Goal: Task Accomplishment & Management: Manage account settings

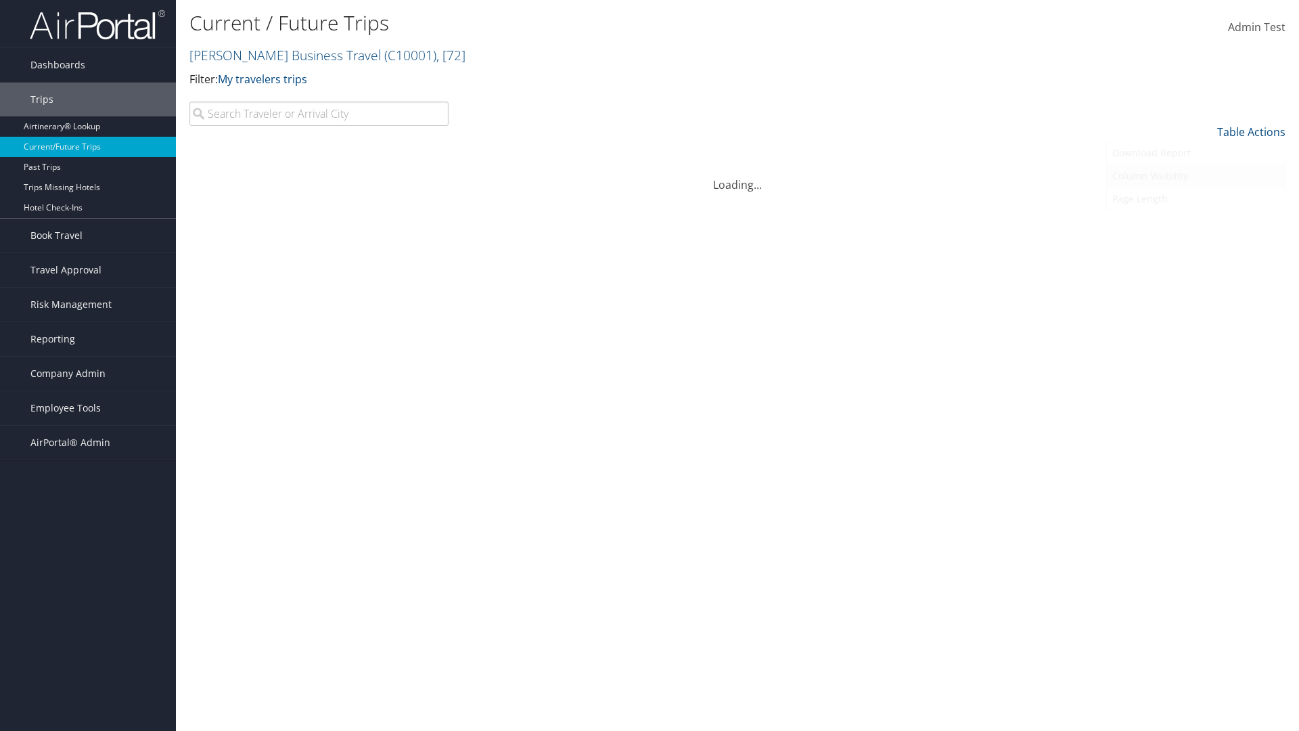
click at [1196, 176] on link "Column Visibility" at bounding box center [1196, 175] width 178 height 23
click at [1196, 200] on link "Arrival City" at bounding box center [1196, 200] width 178 height 23
click at [1196, 223] on link "Departure Date" at bounding box center [1196, 223] width 178 height 23
click at [1196, 246] on link "Return Date" at bounding box center [1196, 246] width 178 height 23
click at [1196, 269] on link "Agency Locator" at bounding box center [1196, 269] width 178 height 23
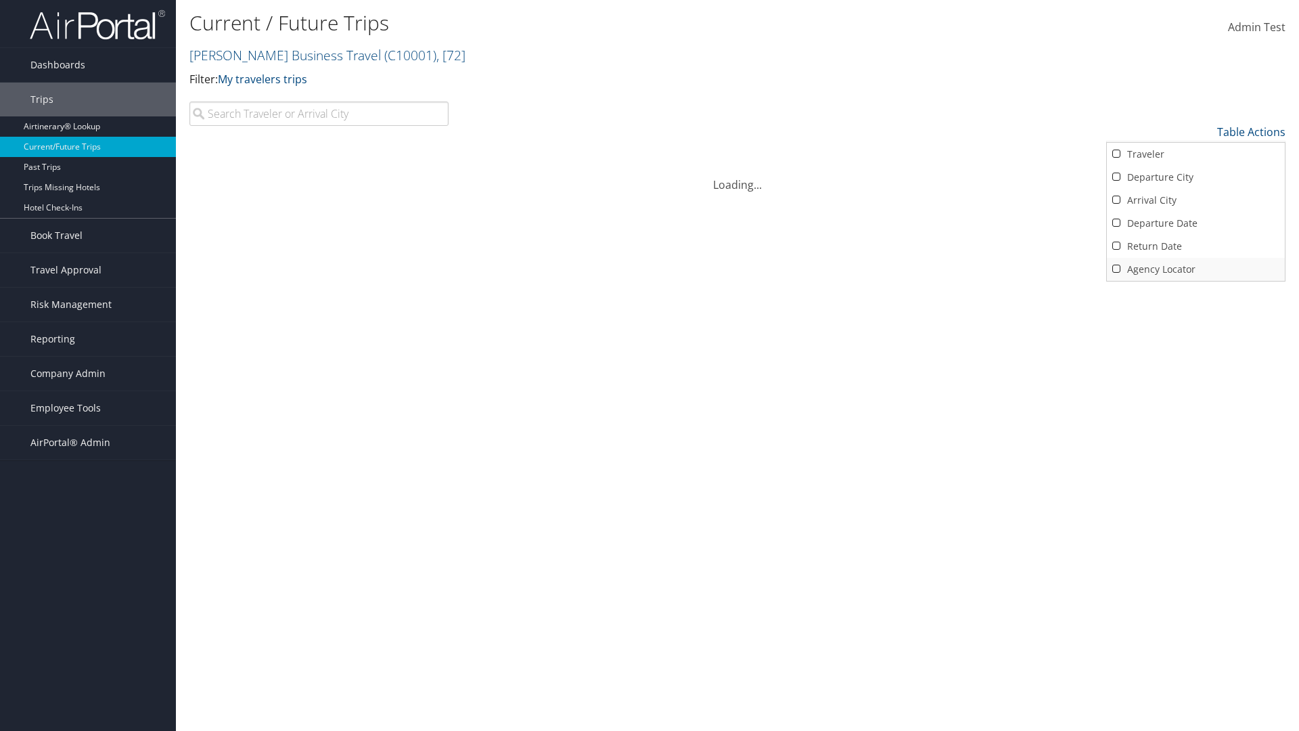
click at [1196, 269] on link "Agency Locator" at bounding box center [1196, 269] width 178 height 23
click at [1196, 246] on link "Return Date" at bounding box center [1196, 246] width 178 height 23
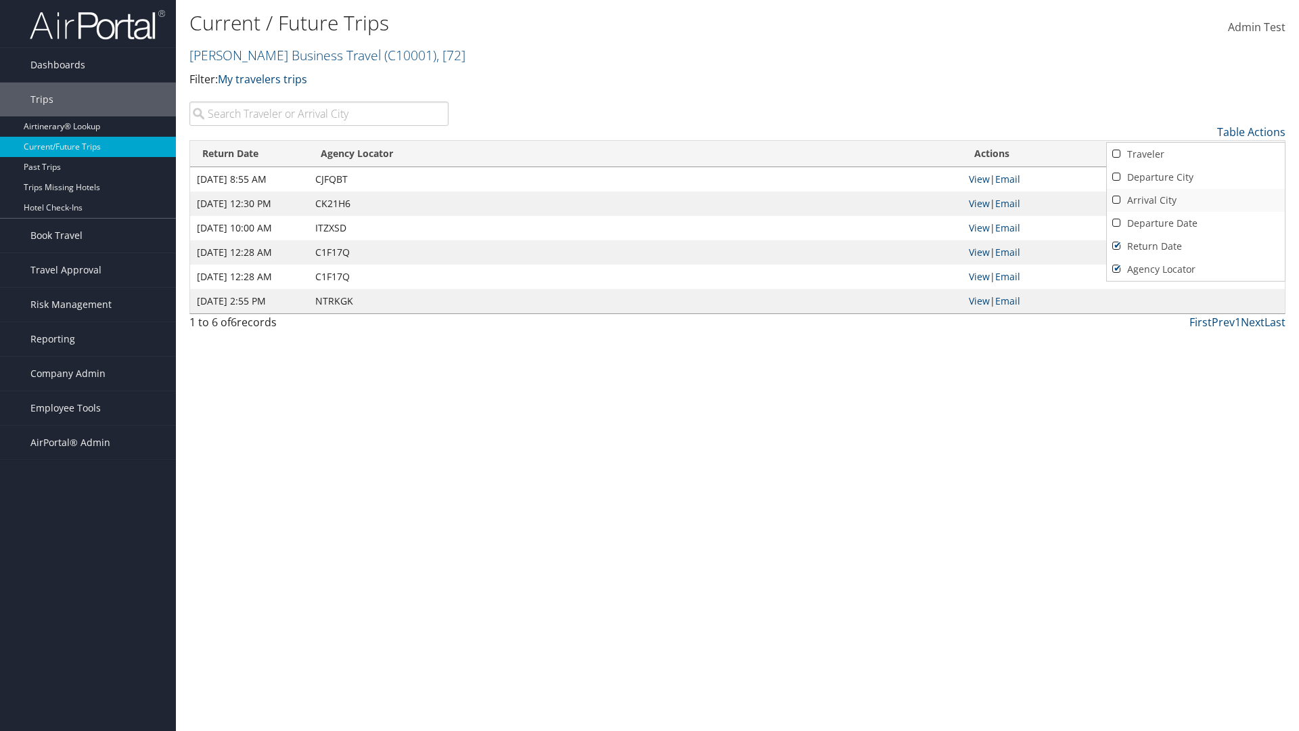
click at [1196, 223] on link "Departure Date" at bounding box center [1196, 223] width 178 height 23
click at [1196, 200] on link "Arrival City" at bounding box center [1196, 200] width 178 height 23
click at [1196, 177] on link "Departure City" at bounding box center [1196, 177] width 178 height 23
click at [1196, 154] on link "Traveler" at bounding box center [1196, 154] width 178 height 23
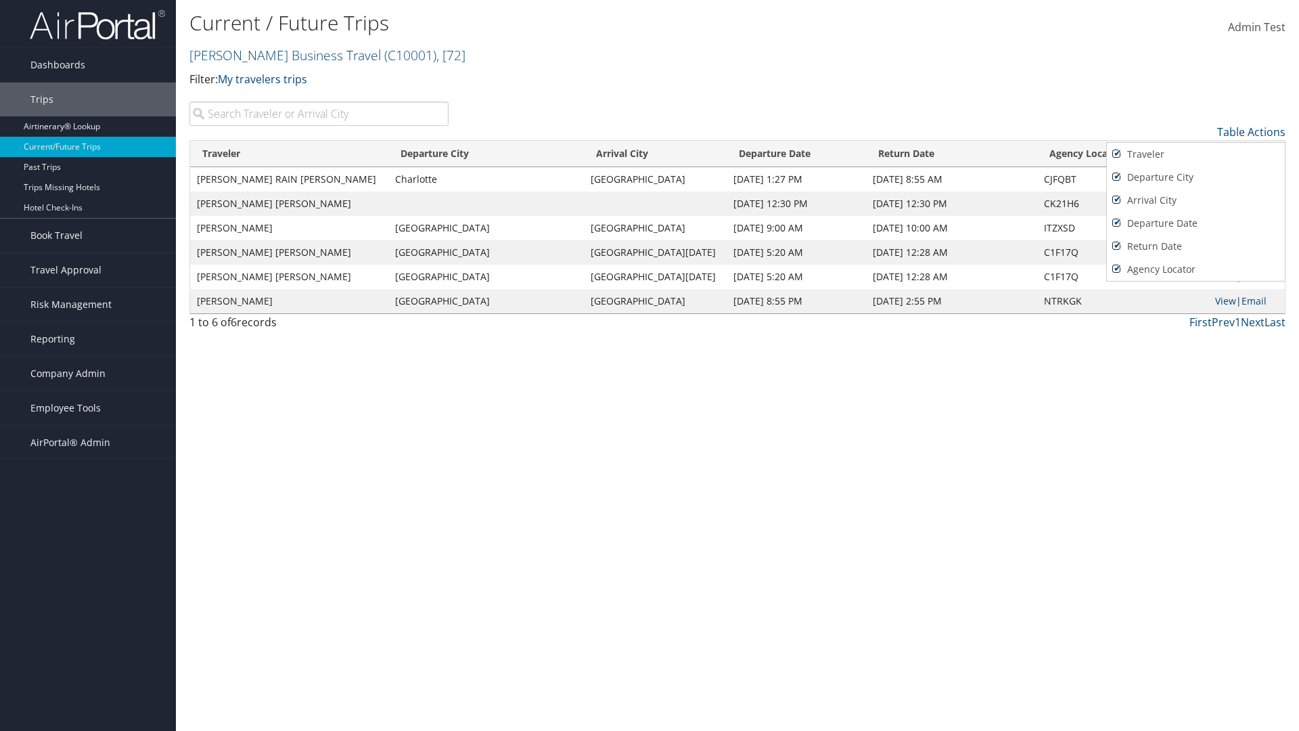
click at [650, 365] on div at bounding box center [649, 365] width 1299 height 731
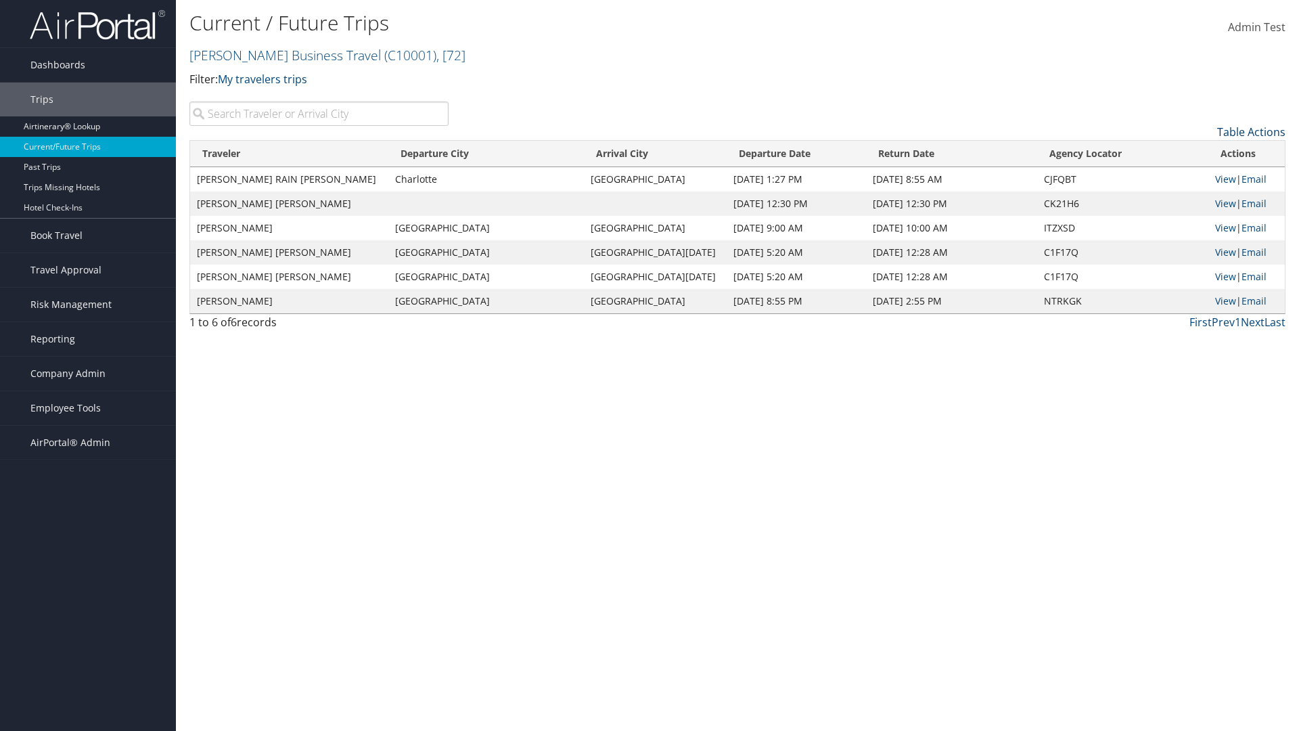
click at [1251, 132] on link "Table Actions" at bounding box center [1251, 132] width 68 height 15
click at [1196, 177] on link "25" at bounding box center [1196, 177] width 178 height 23
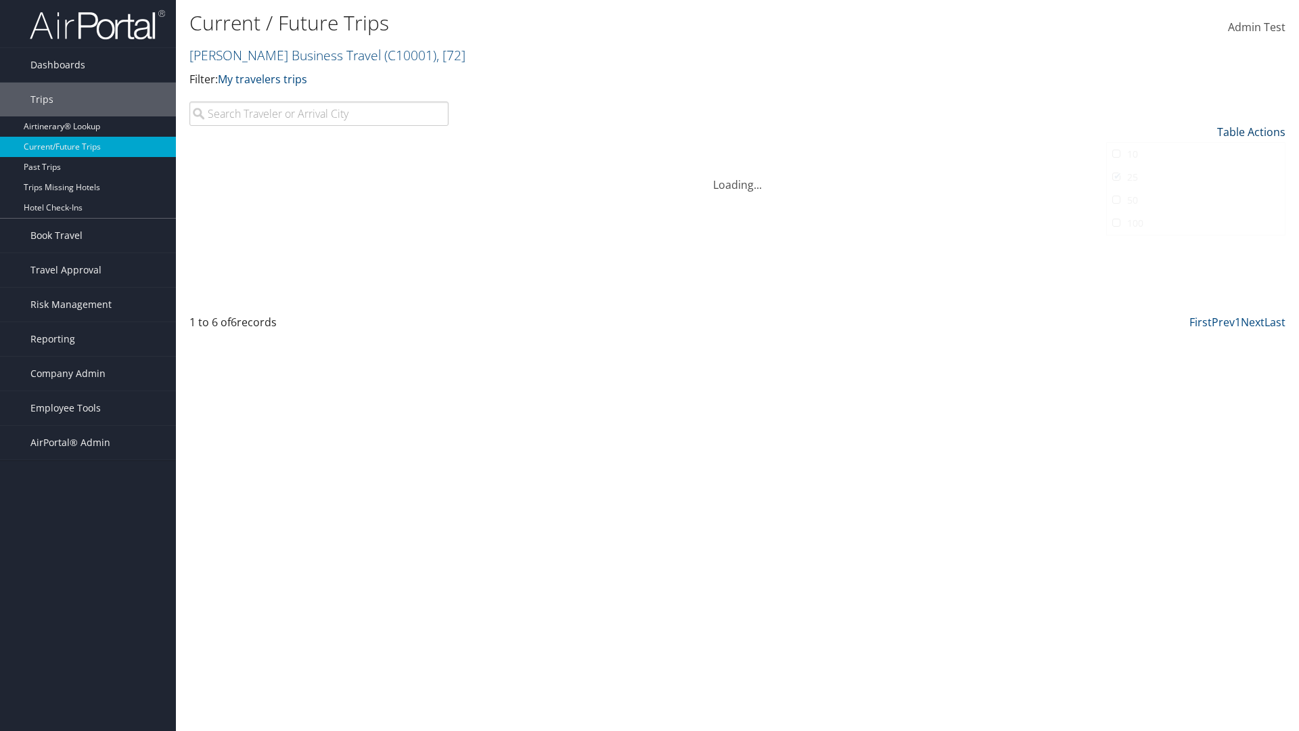
click at [1251, 132] on link "Table Actions" at bounding box center [1251, 132] width 68 height 15
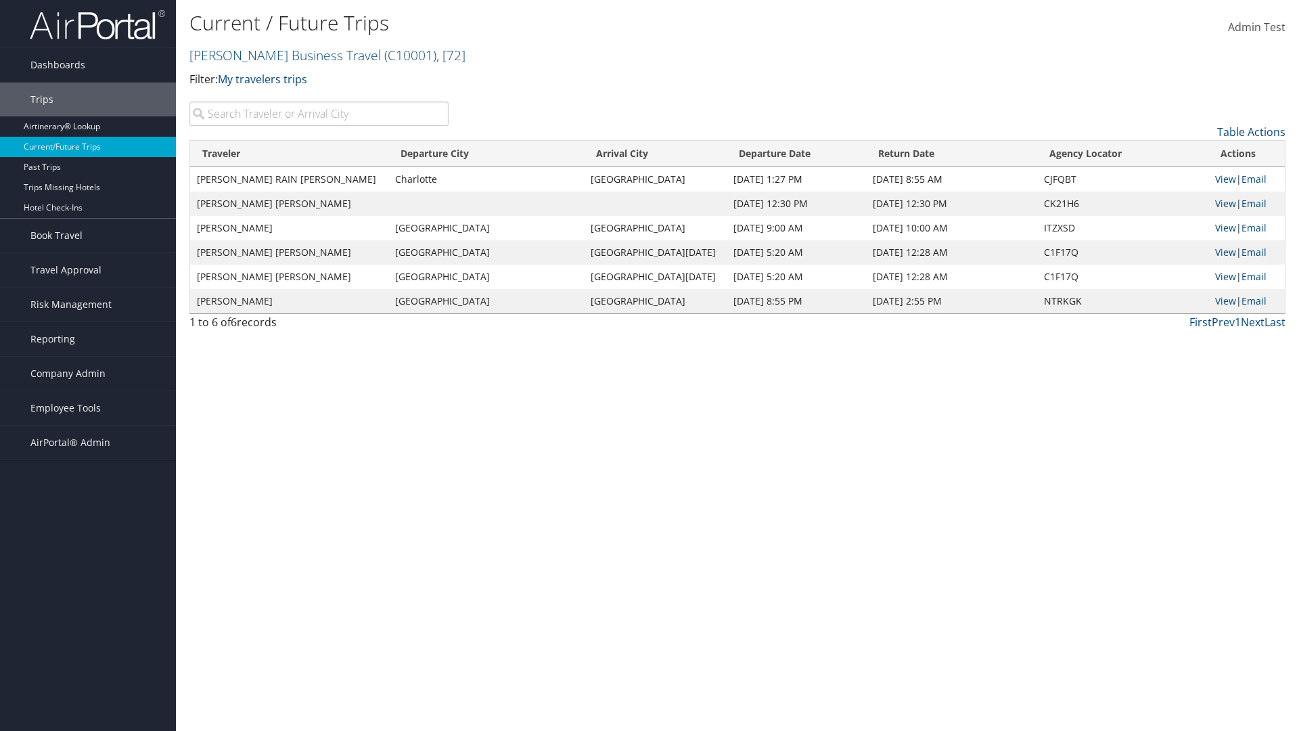
click at [1196, 199] on link "Page Length" at bounding box center [1196, 198] width 178 height 23
click at [1251, 132] on link "Table Actions" at bounding box center [1251, 132] width 68 height 15
